Goal: Ask a question

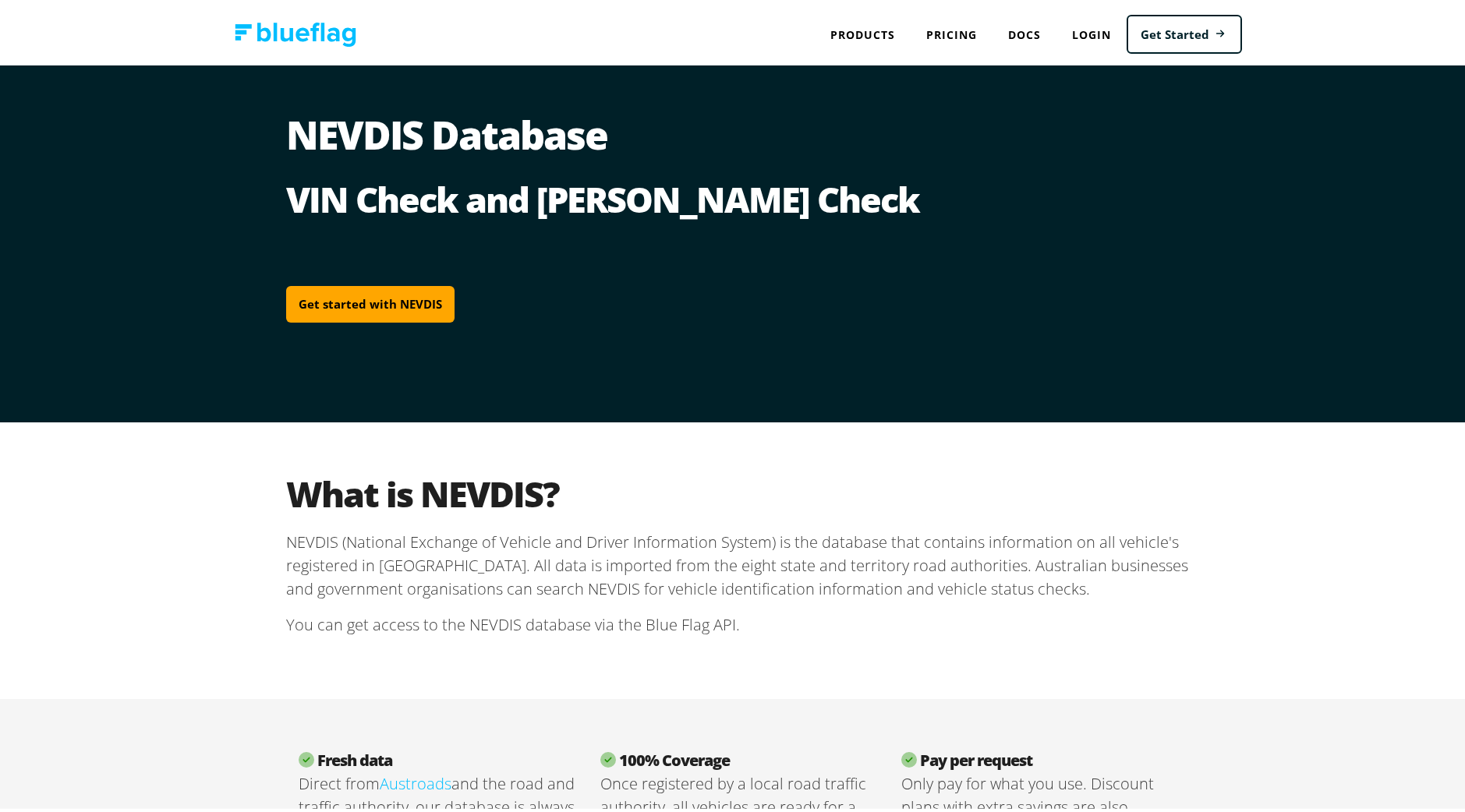
click at [1159, 40] on link "Get Started" at bounding box center [1184, 32] width 116 height 40
click at [0, 0] on h3 "Registration Status" at bounding box center [0, 0] width 0 height 0
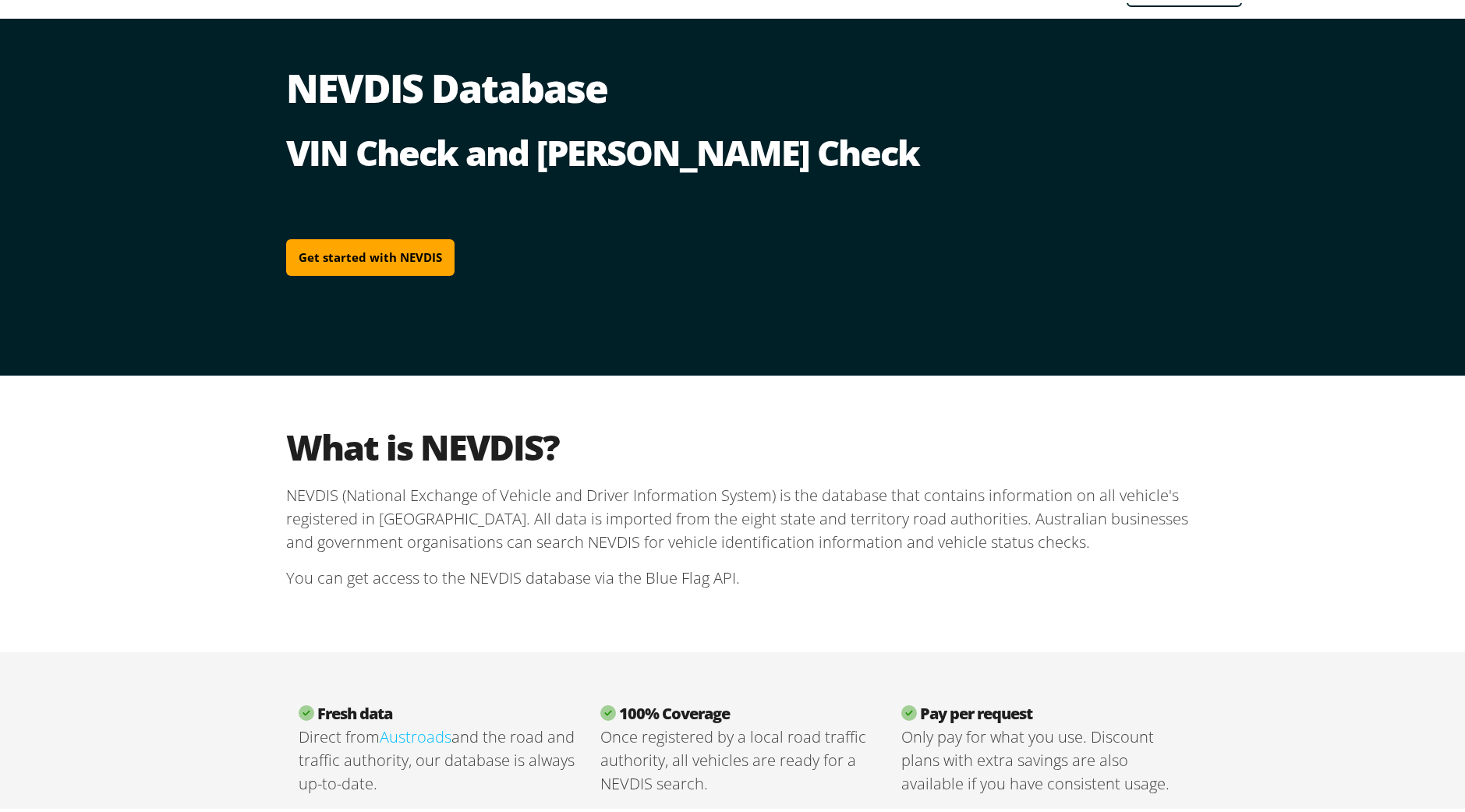
scroll to position [45, 0]
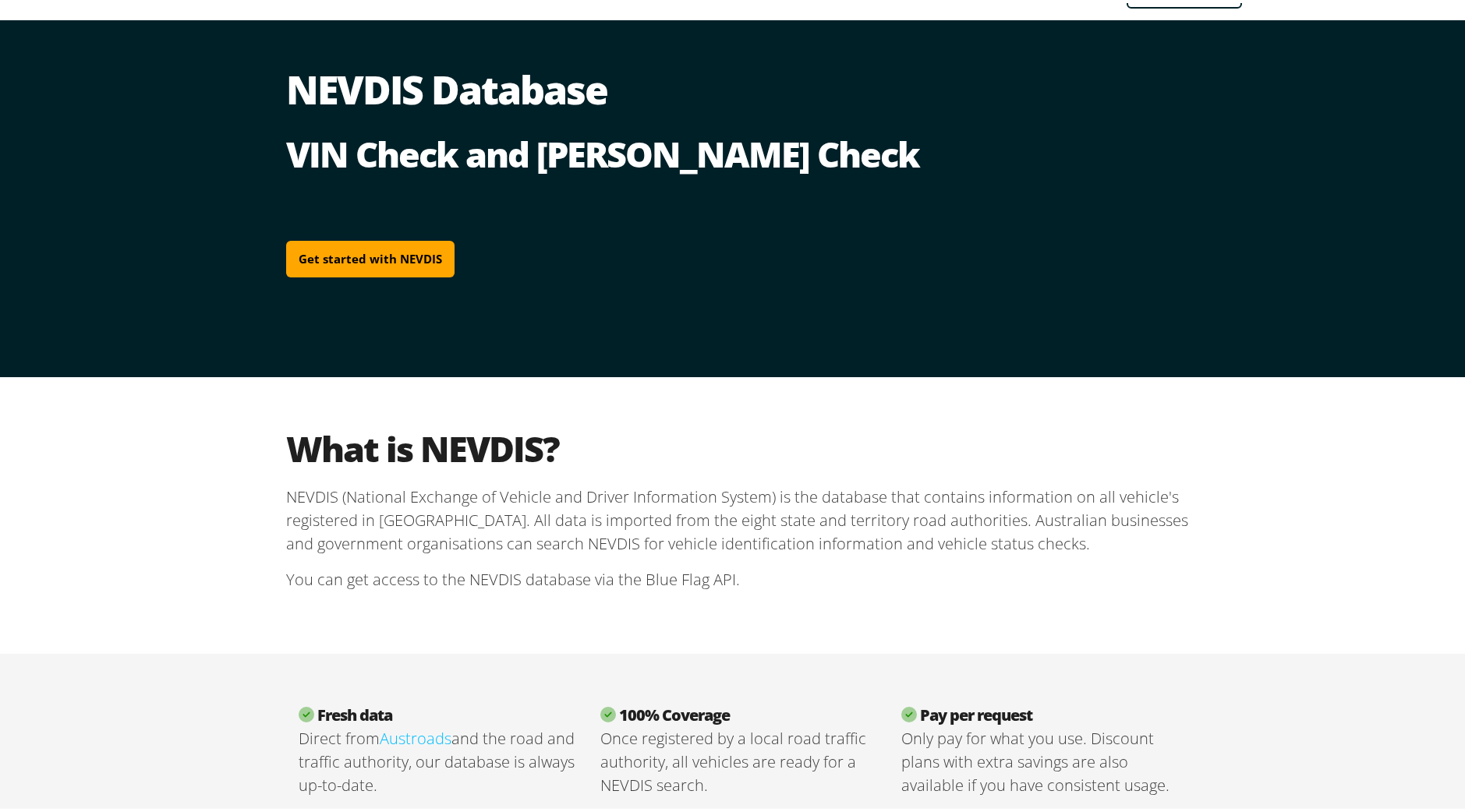
click at [334, 259] on link "Get started with NEVDIS" at bounding box center [370, 255] width 169 height 36
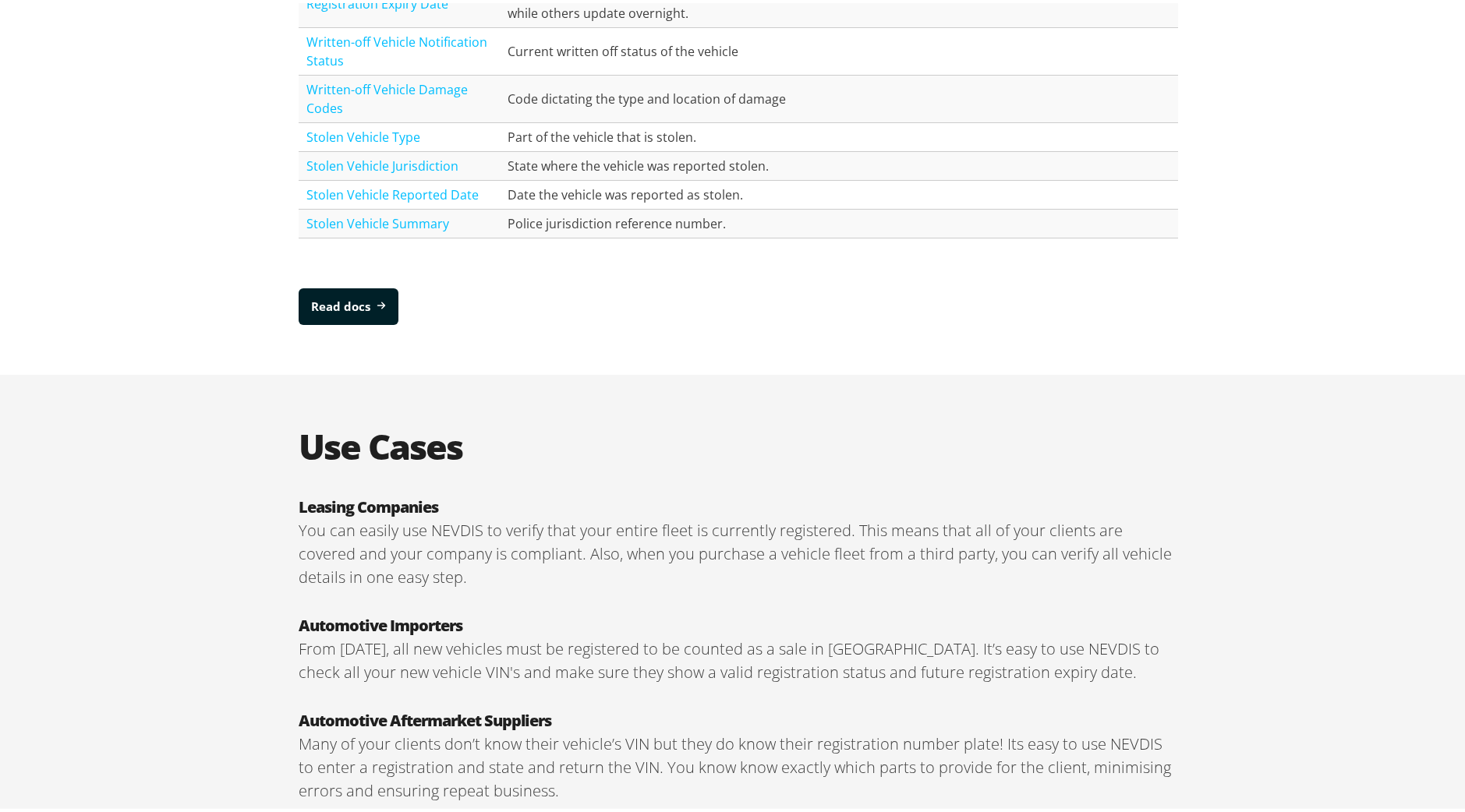
scroll to position [2555, 0]
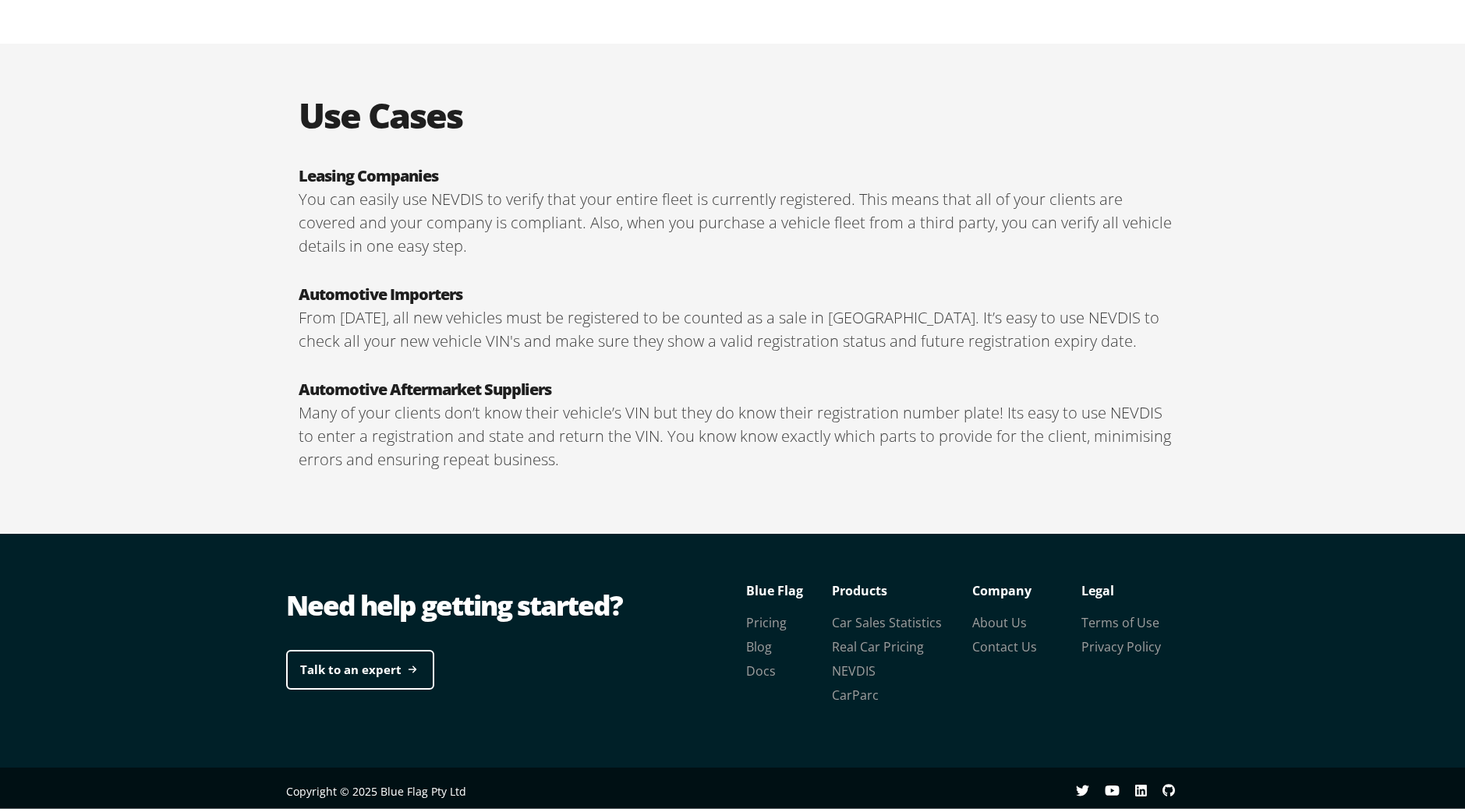
click at [386, 664] on link "Talk to an expert" at bounding box center [360, 667] width 148 height 40
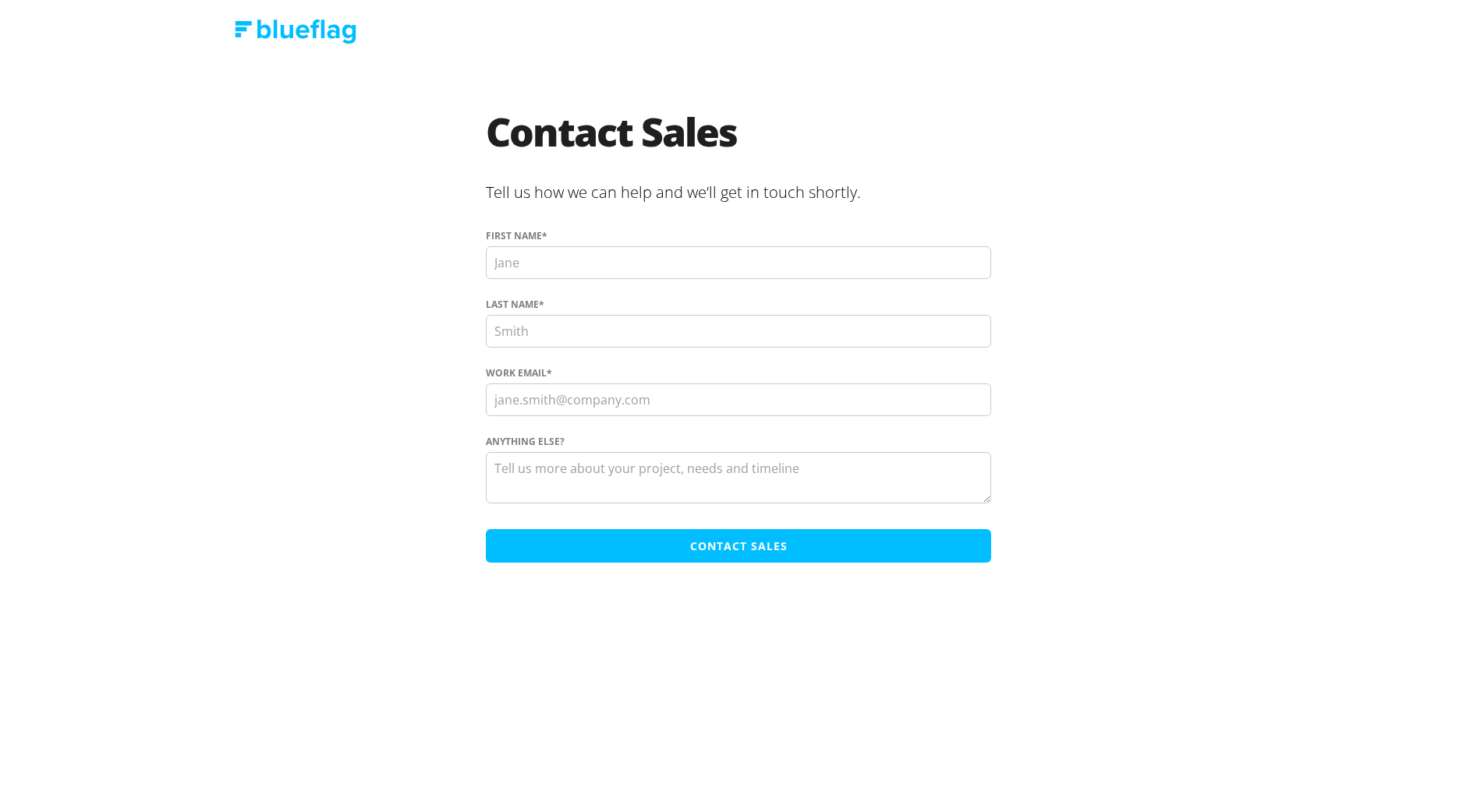
click at [605, 255] on input "First name *" at bounding box center [738, 262] width 505 height 33
type input "Rhiley"
type input "Wentworth"
type input "rhiley.wentworth@alintaenergy.com.au"
click at [626, 478] on textarea "Anything else?" at bounding box center [738, 477] width 505 height 51
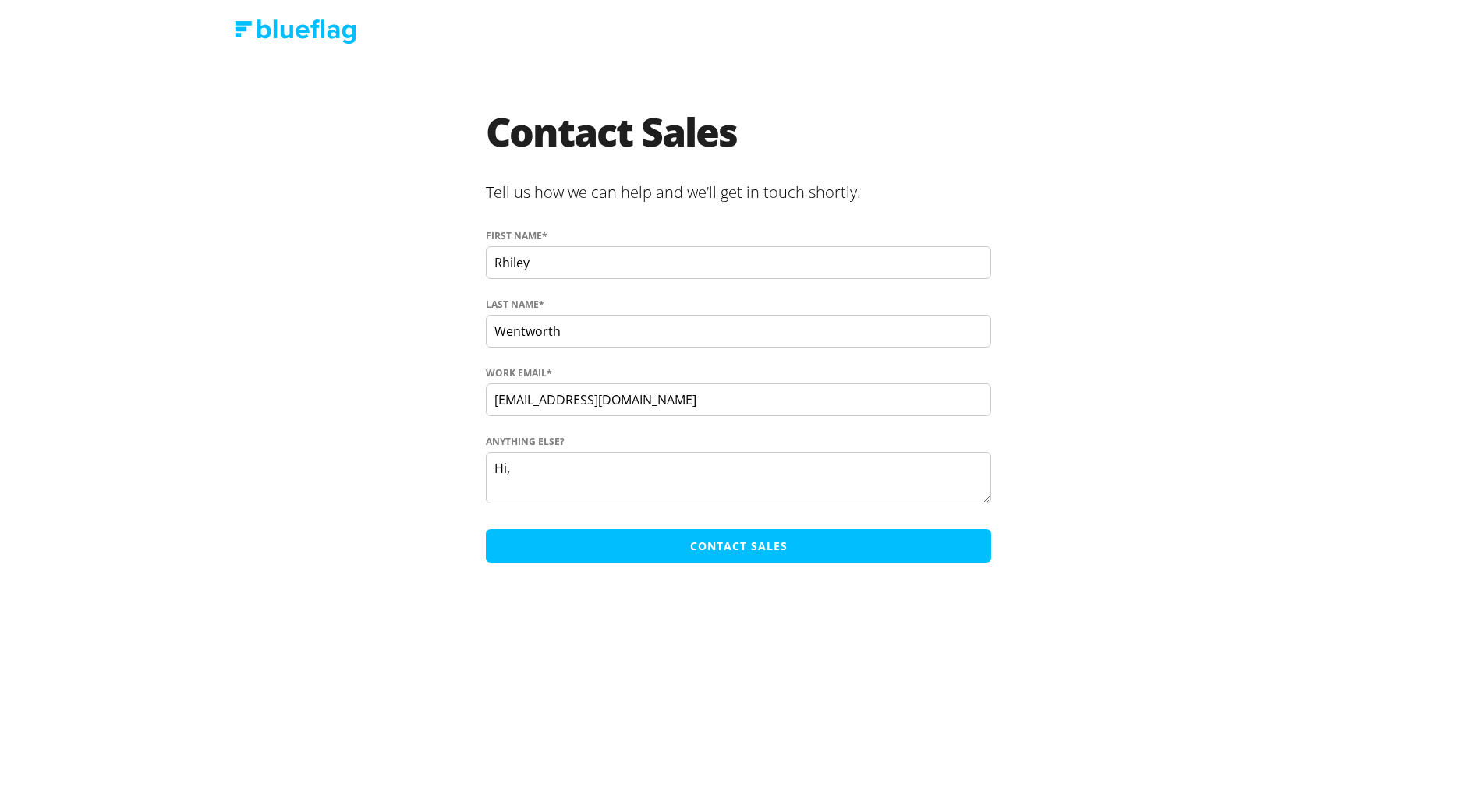
scroll to position [12, 0]
paste textarea "I'm currently looking for a solution to enable us to check the registration det…"
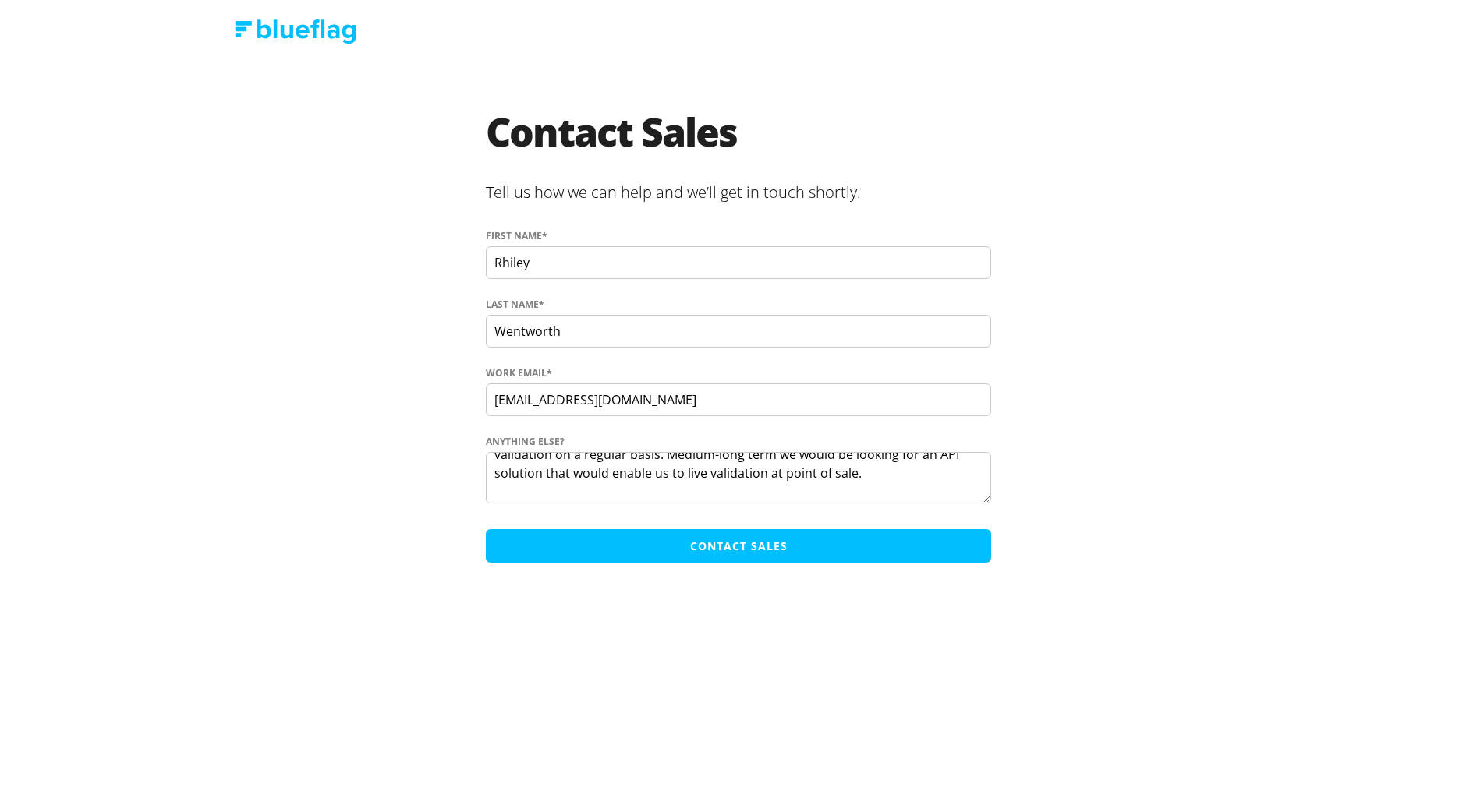
scroll to position [229, 0]
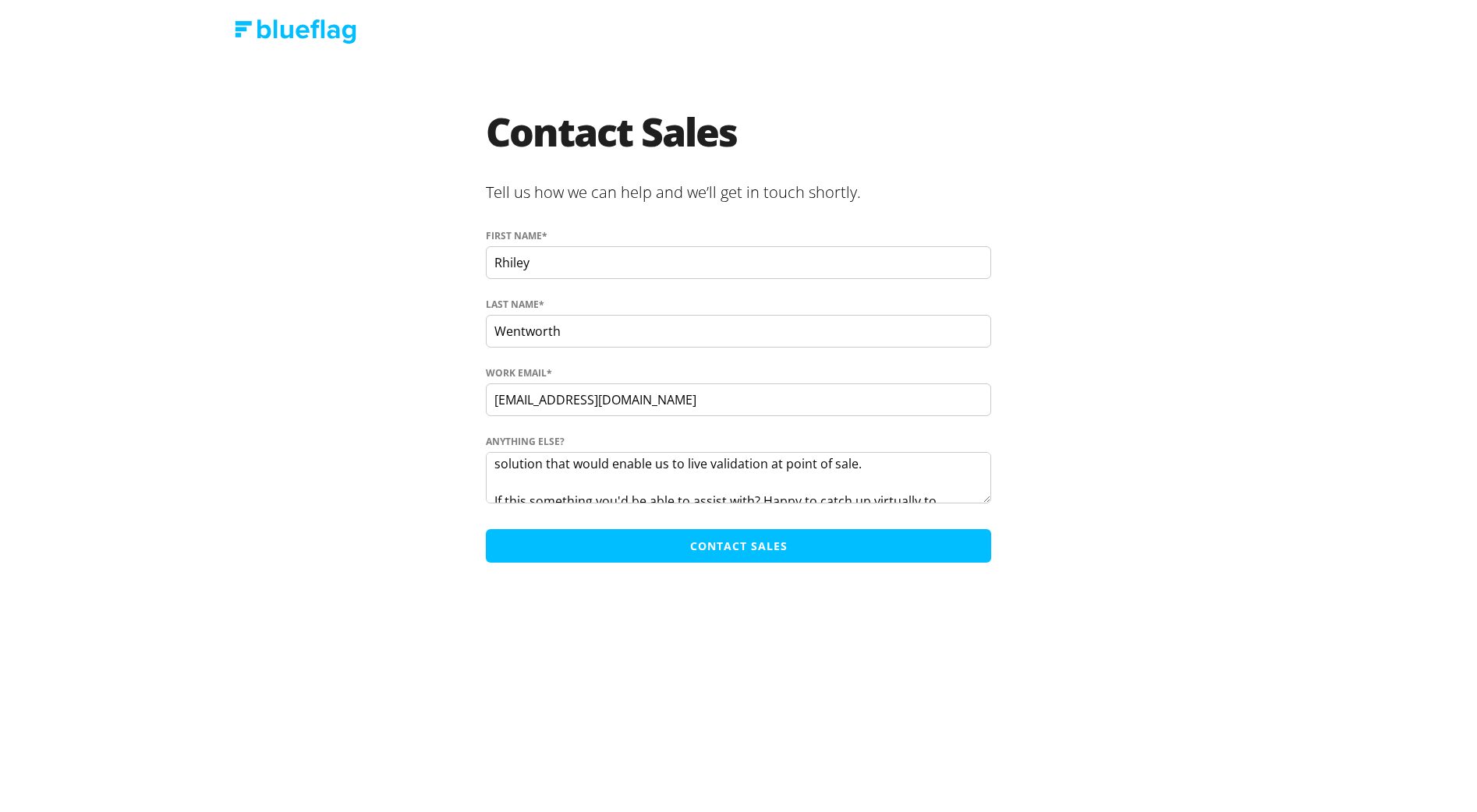
type textarea "Hi, I'm currently looking for a solution to enable us to check the registration…"
click at [714, 543] on input "Contact Sales" at bounding box center [738, 546] width 505 height 34
